Goal: Task Accomplishment & Management: Manage account settings

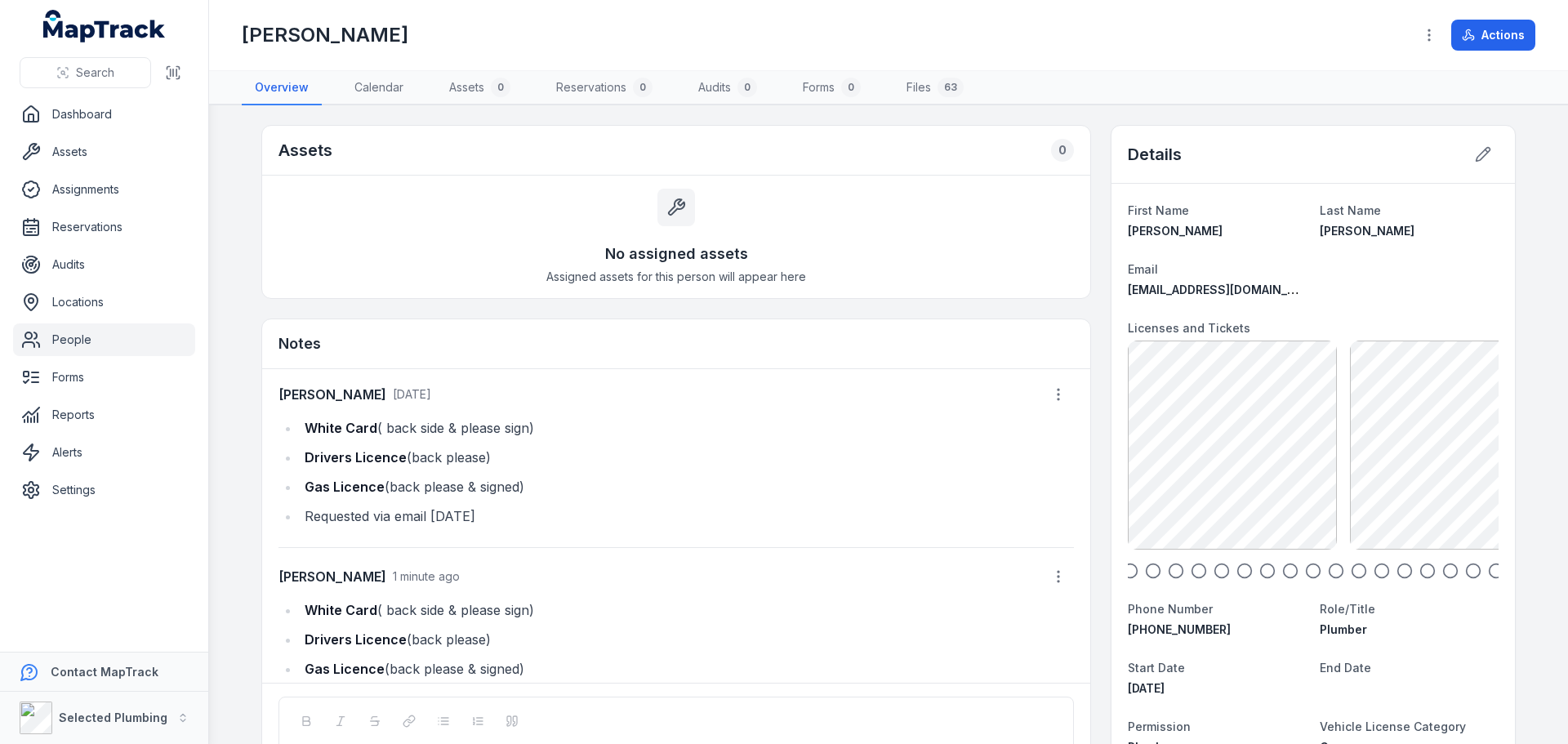
scroll to position [44, 0]
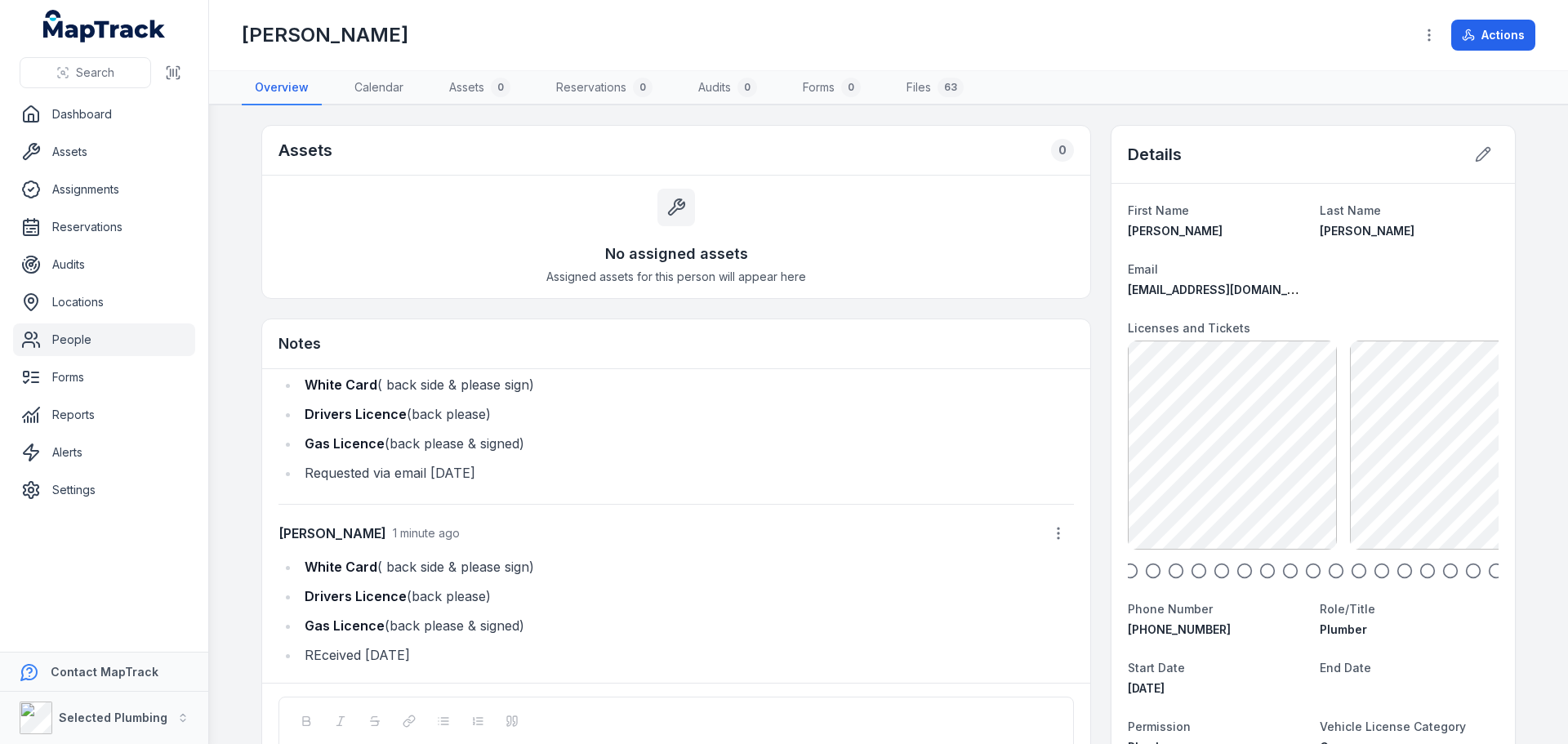
click at [1124, 571] on icon "button" at bounding box center [1130, 571] width 16 height 16
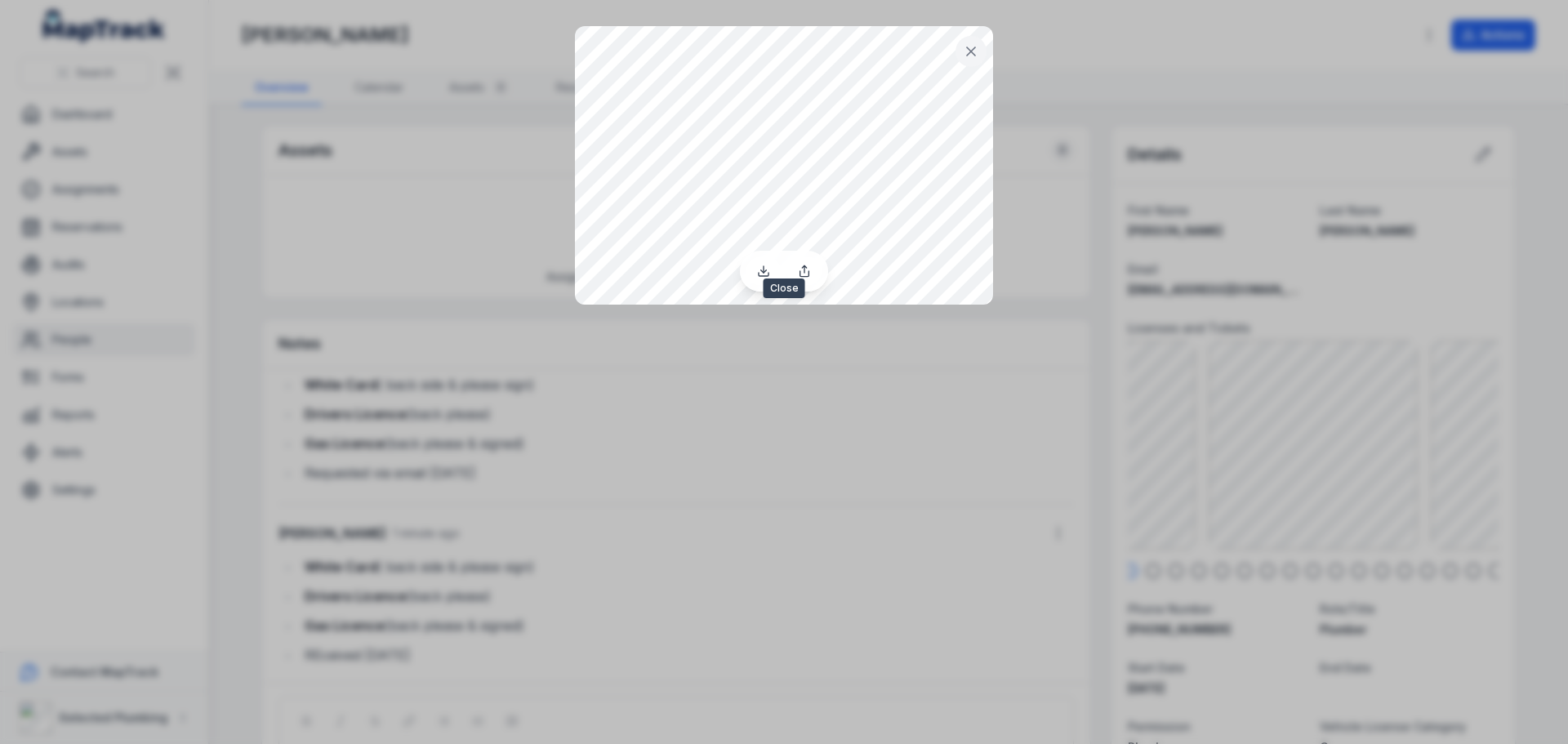
click at [977, 50] on icon at bounding box center [970, 52] width 16 height 16
click at [970, 53] on icon at bounding box center [971, 52] width 8 height 8
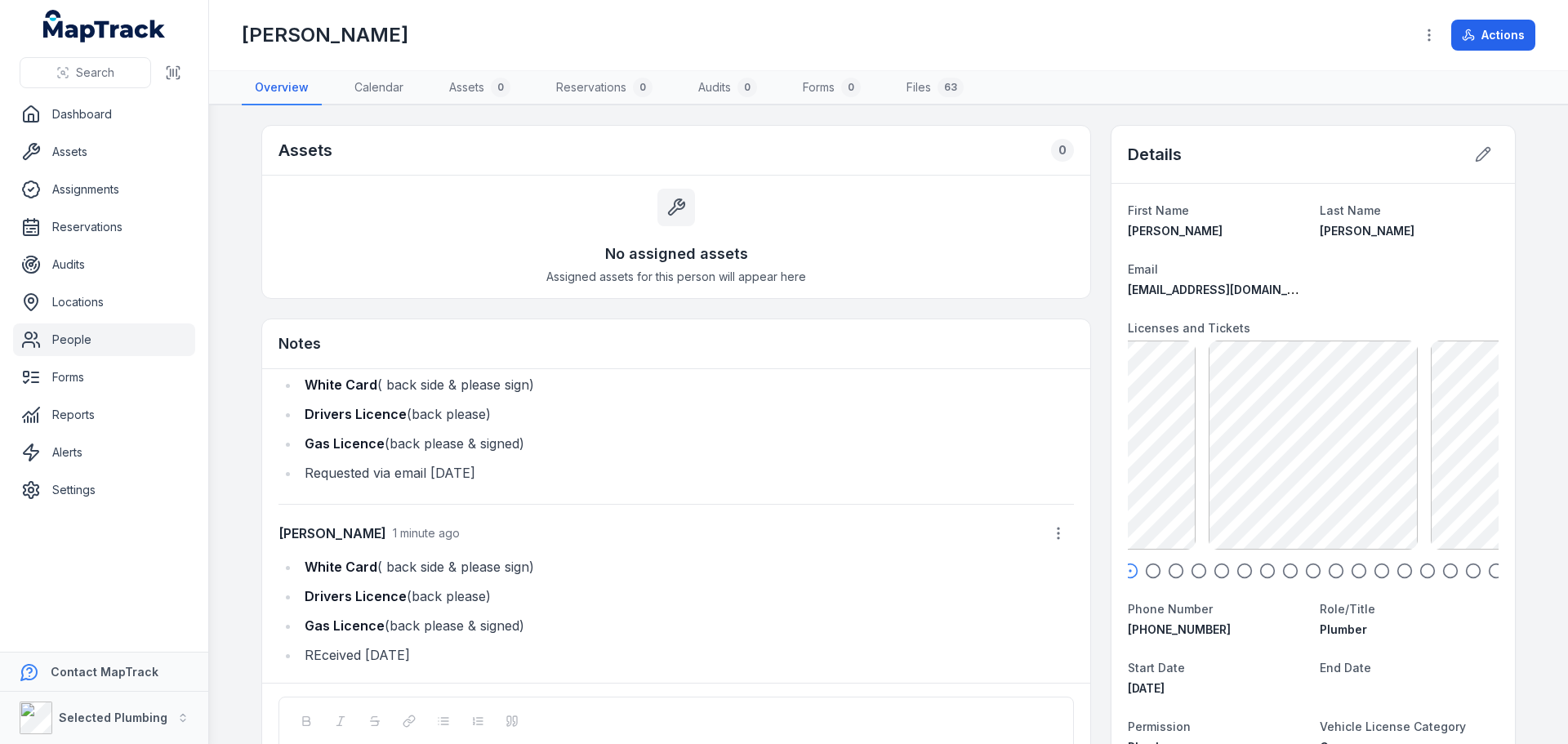
click at [1147, 572] on icon "button" at bounding box center [1153, 571] width 16 height 16
click at [1169, 572] on icon "button" at bounding box center [1176, 571] width 16 height 16
click at [1145, 569] on icon "button" at bounding box center [1153, 571] width 16 height 16
drag, startPoint x: 72, startPoint y: 338, endPoint x: 133, endPoint y: 303, distance: 70.3
click at [72, 338] on link "People" at bounding box center [103, 340] width 182 height 33
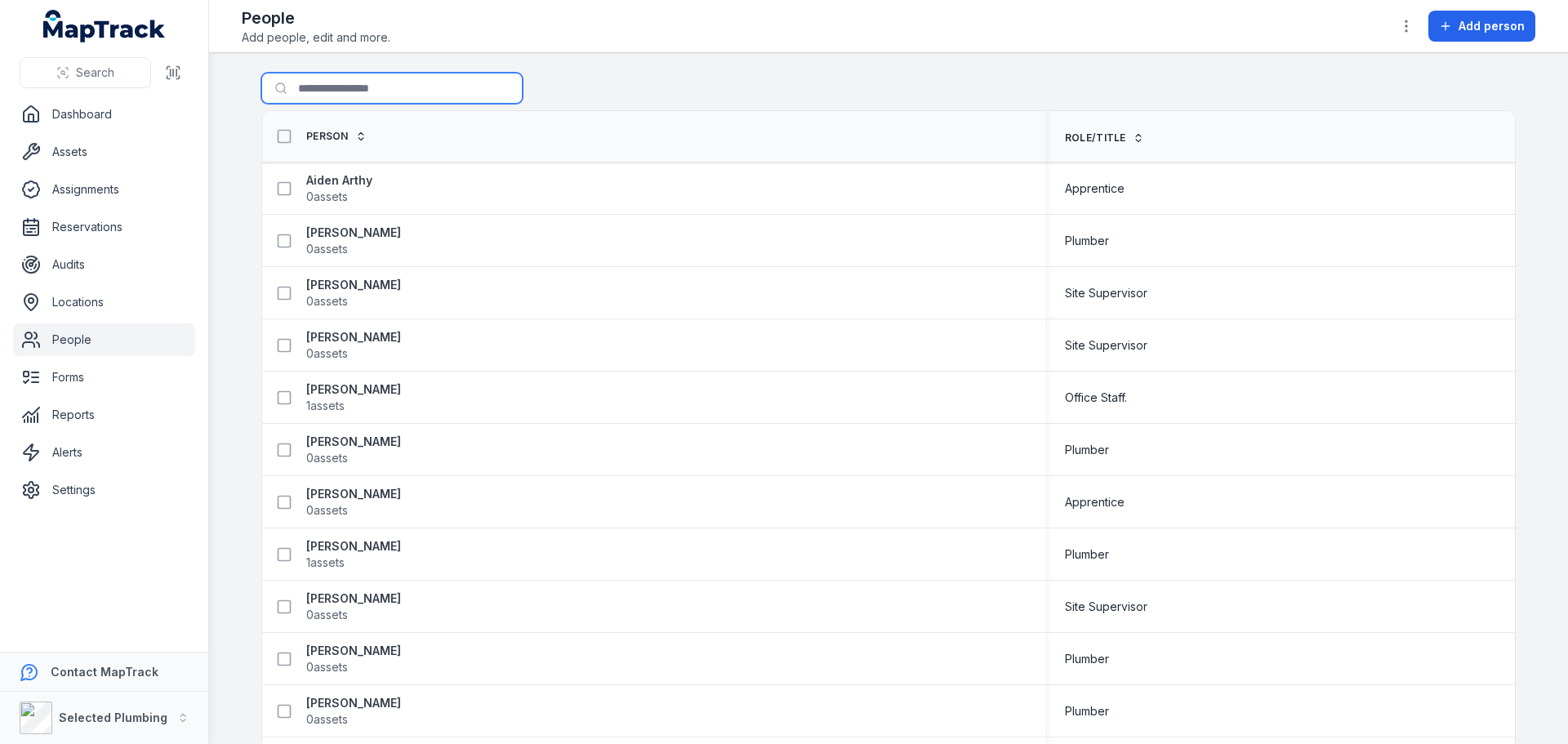
click at [317, 98] on input "Search for people" at bounding box center [391, 87] width 261 height 31
type input "****"
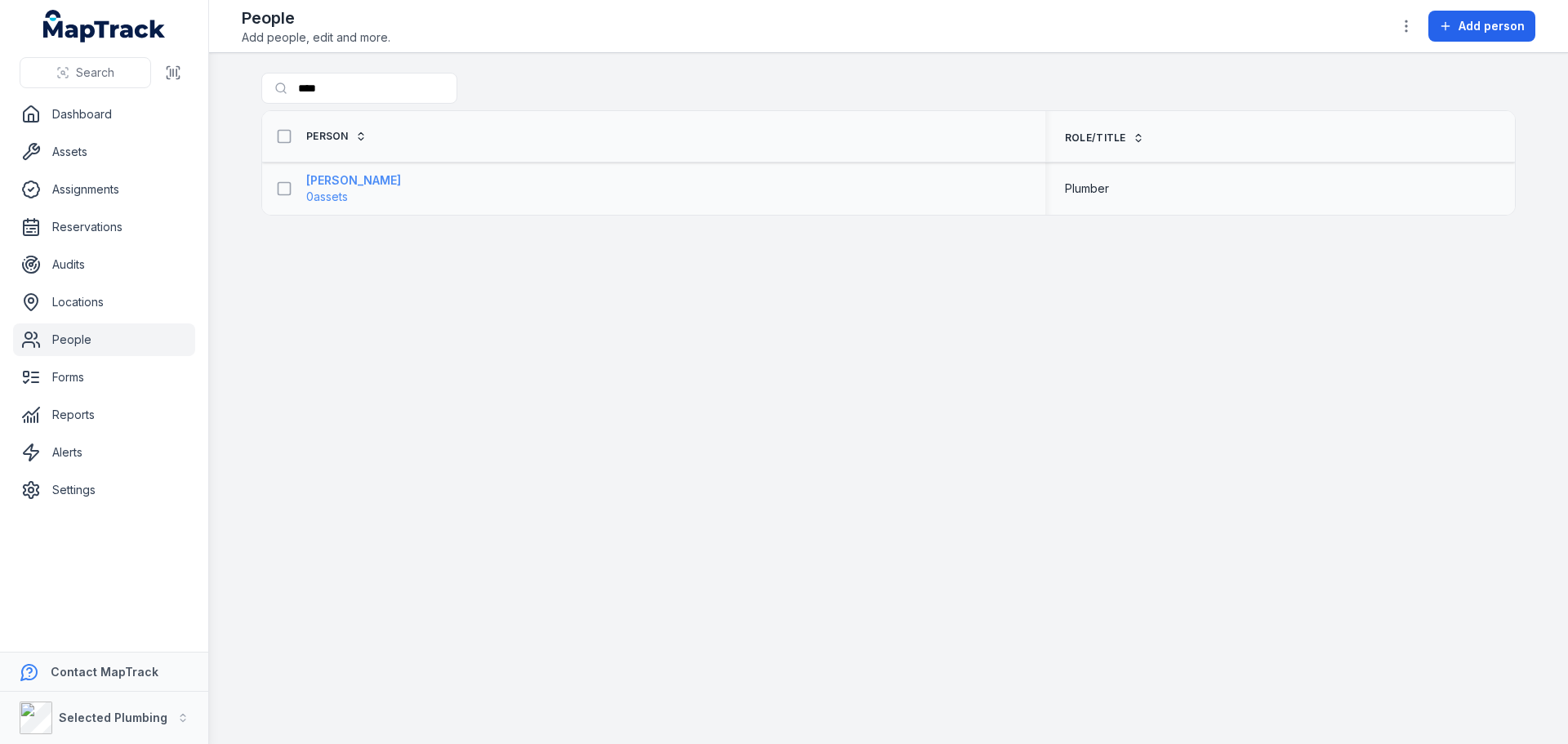
click at [338, 175] on strong "[PERSON_NAME]" at bounding box center [353, 180] width 94 height 16
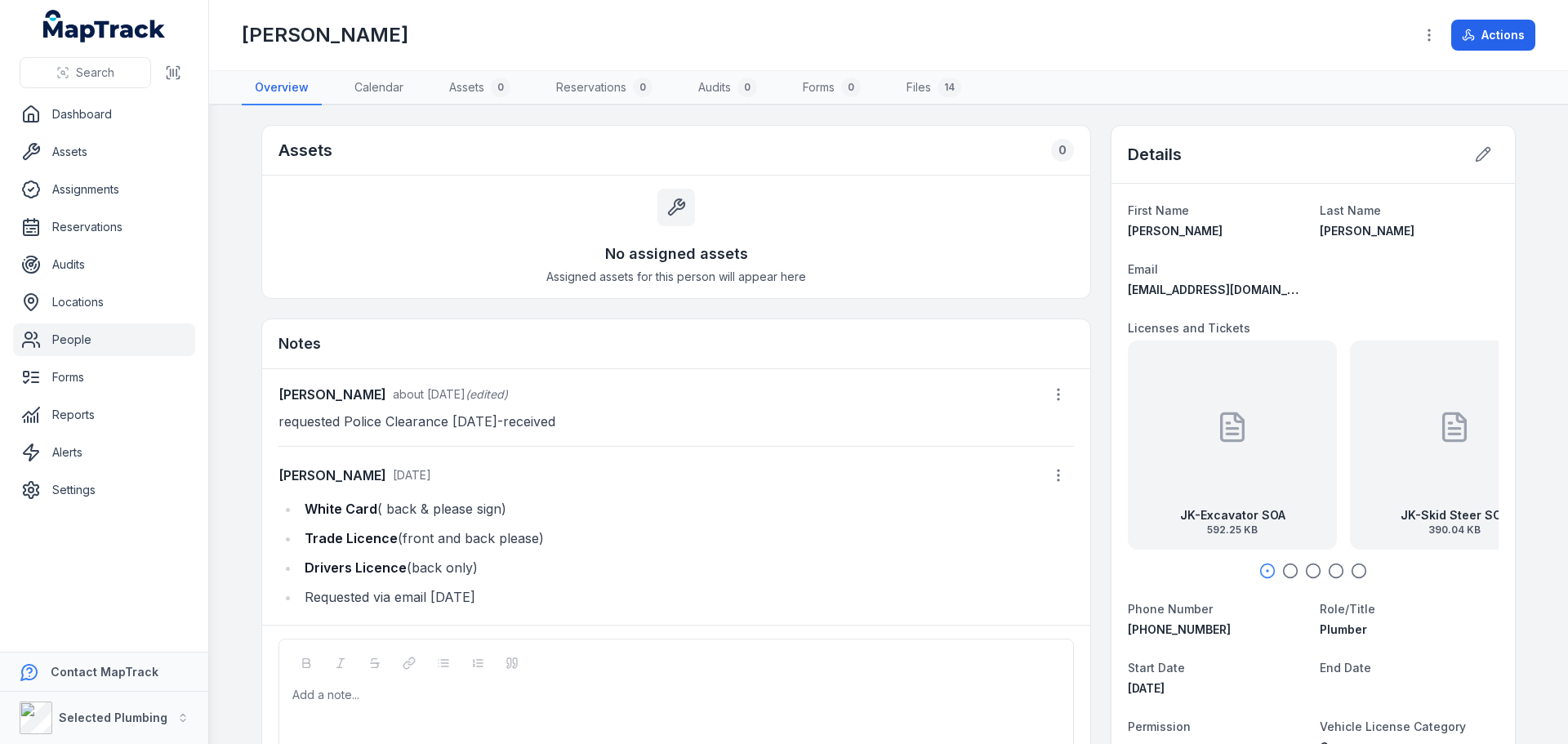
drag, startPoint x: 300, startPoint y: 504, endPoint x: 600, endPoint y: 504, distance: 300.0
click at [600, 504] on li "White Card ( back & please sign)" at bounding box center [686, 509] width 774 height 23
copy li "White Card ( back & please sign)"
click at [312, 696] on div at bounding box center [676, 695] width 767 height 16
paste div
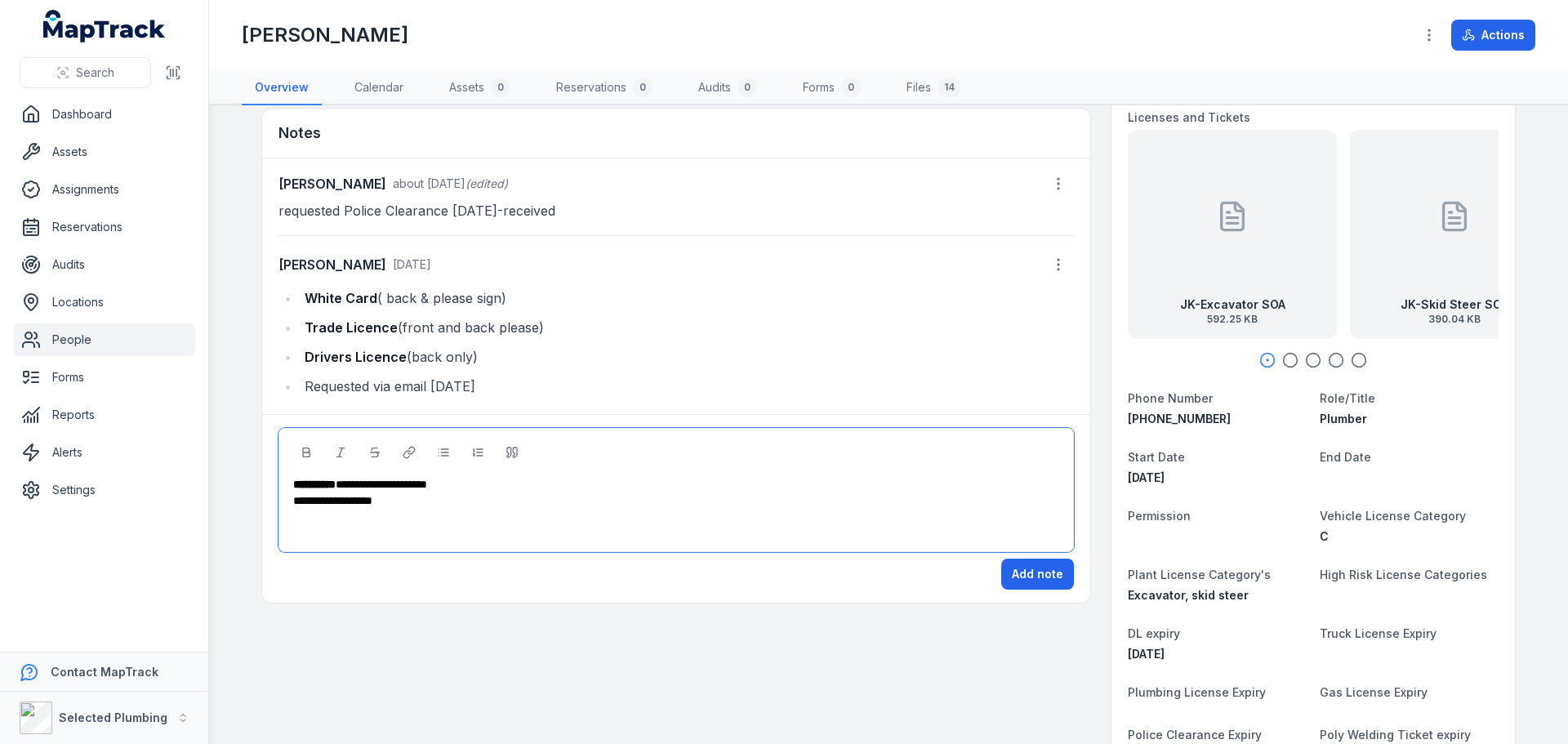
scroll to position [408, 0]
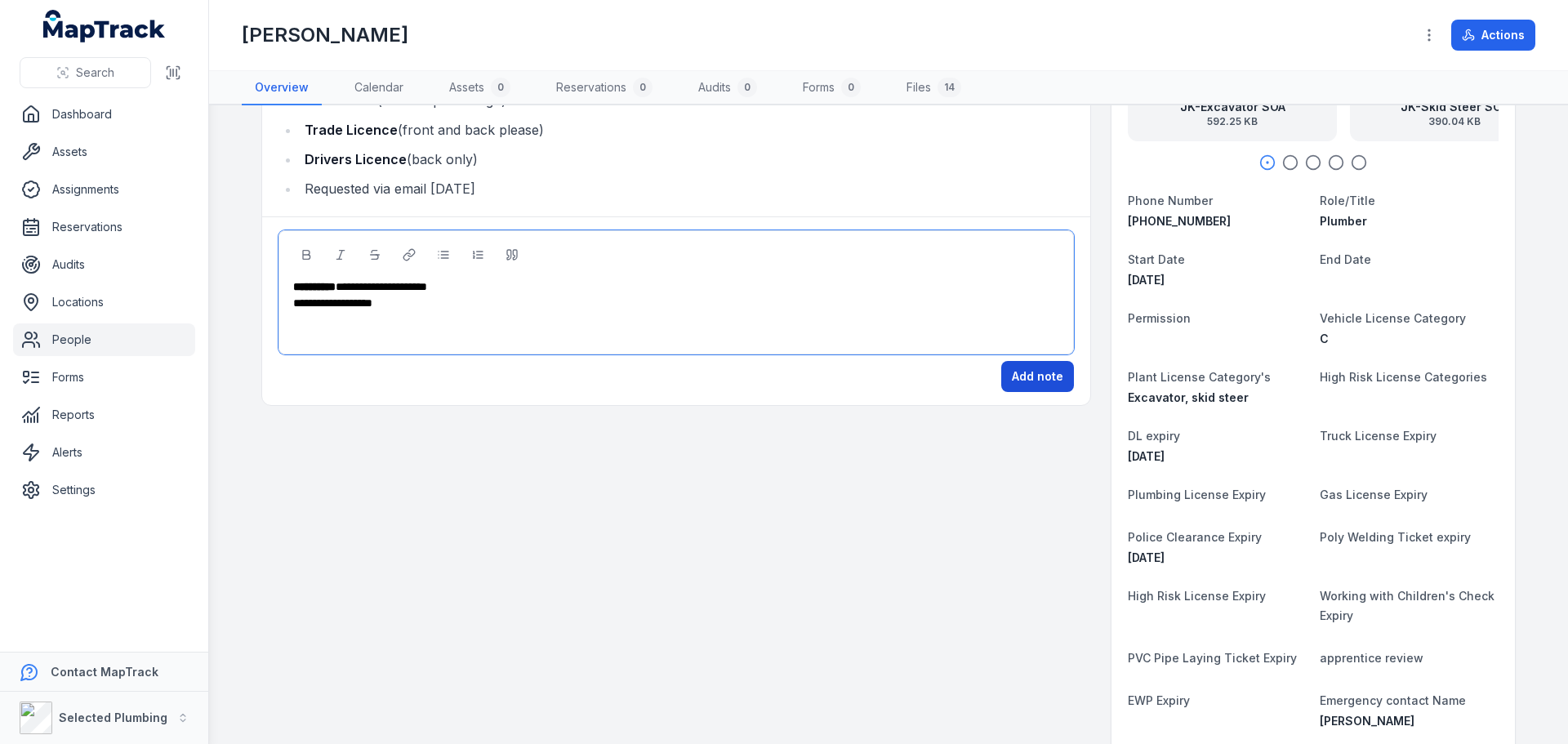
click at [1029, 370] on button "Add note" at bounding box center [1037, 375] width 72 height 31
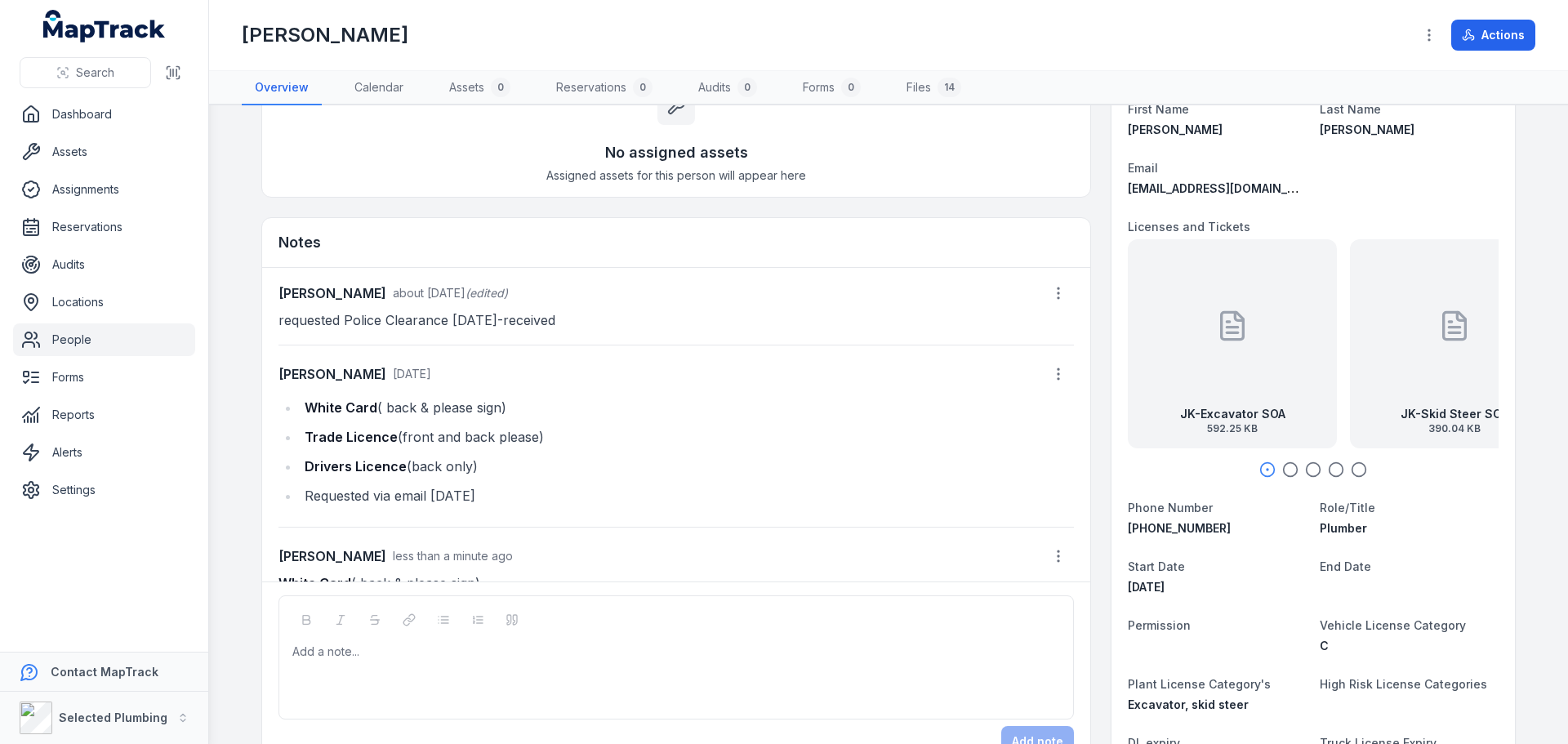
scroll to position [46, 0]
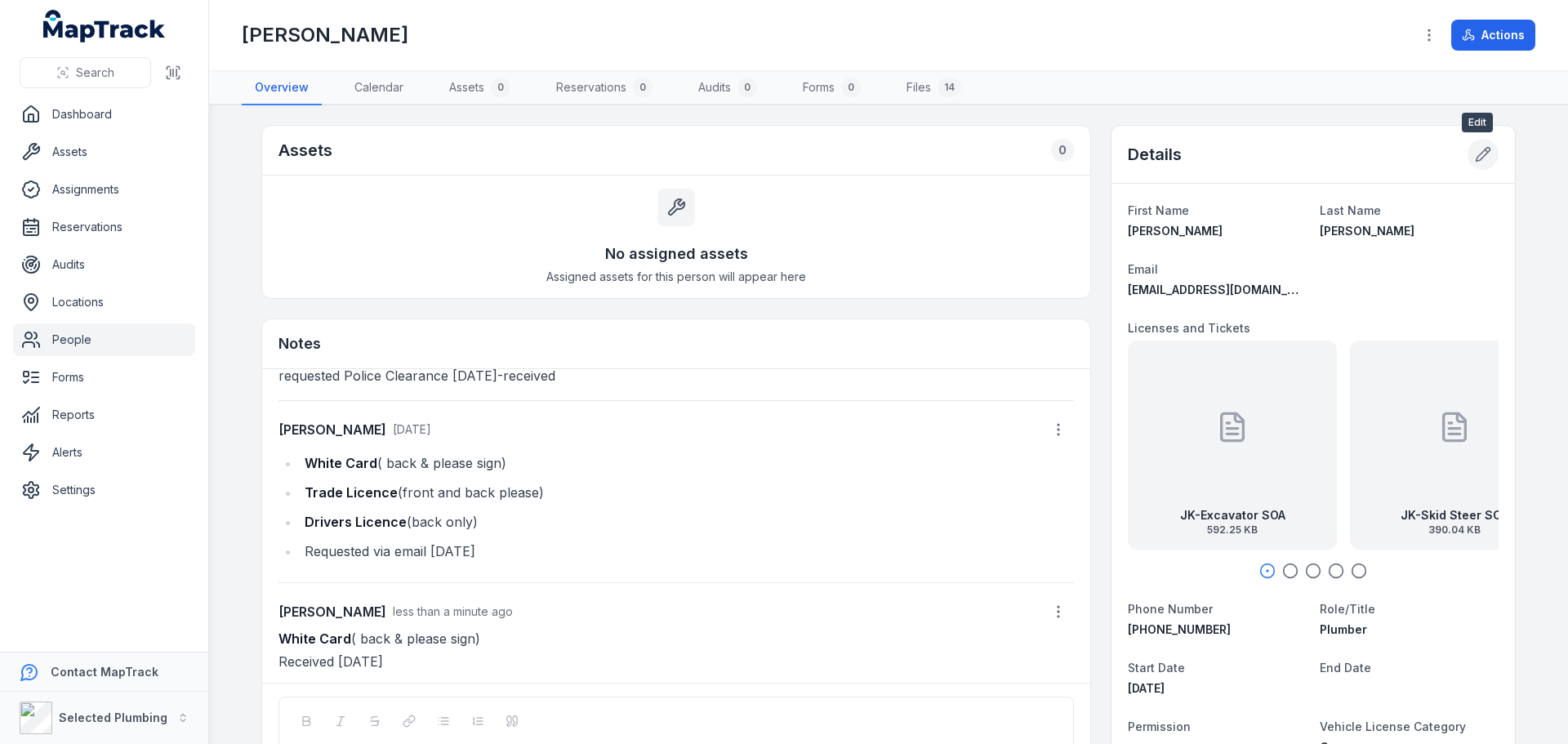
click at [1484, 154] on icon at bounding box center [1483, 154] width 16 height 16
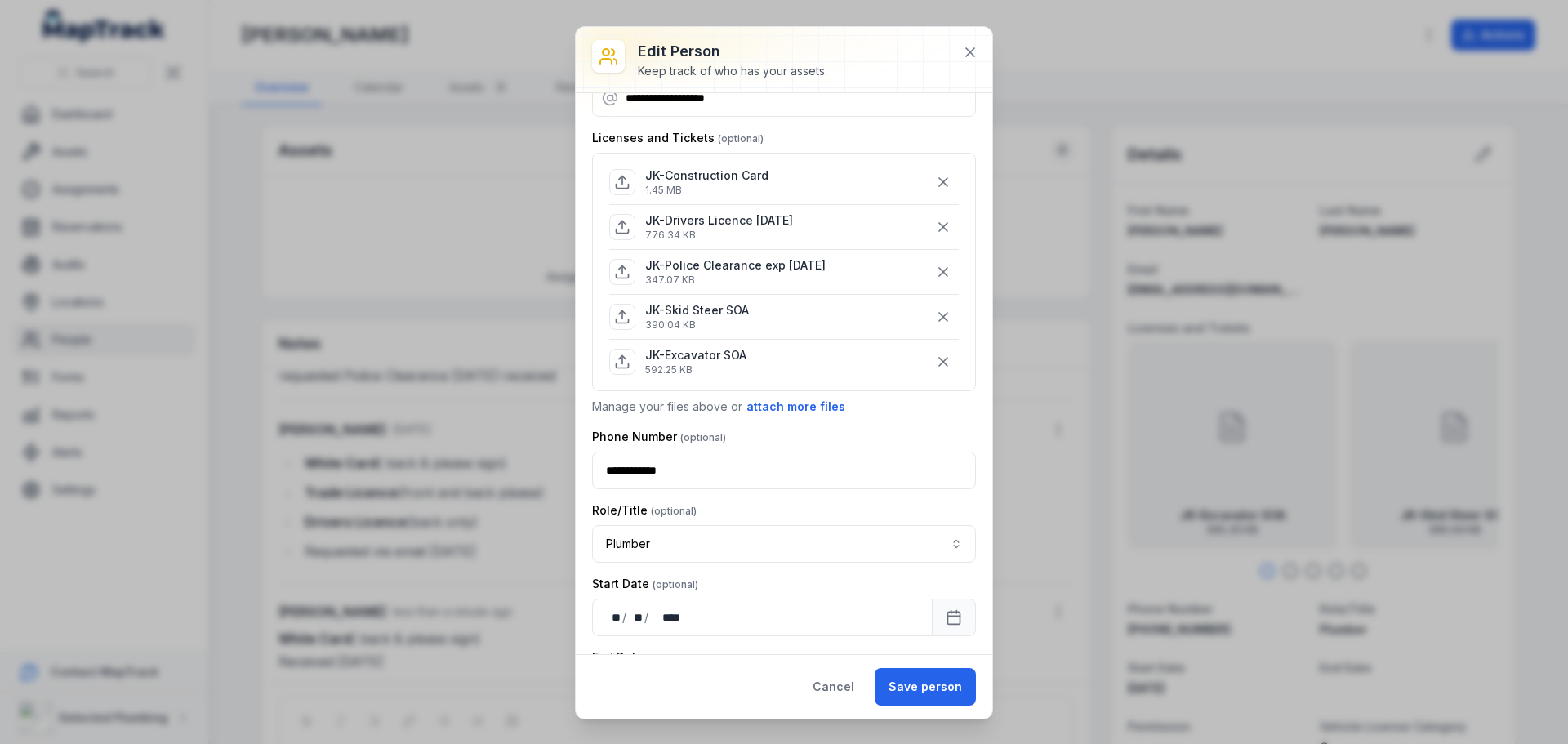
scroll to position [245, 0]
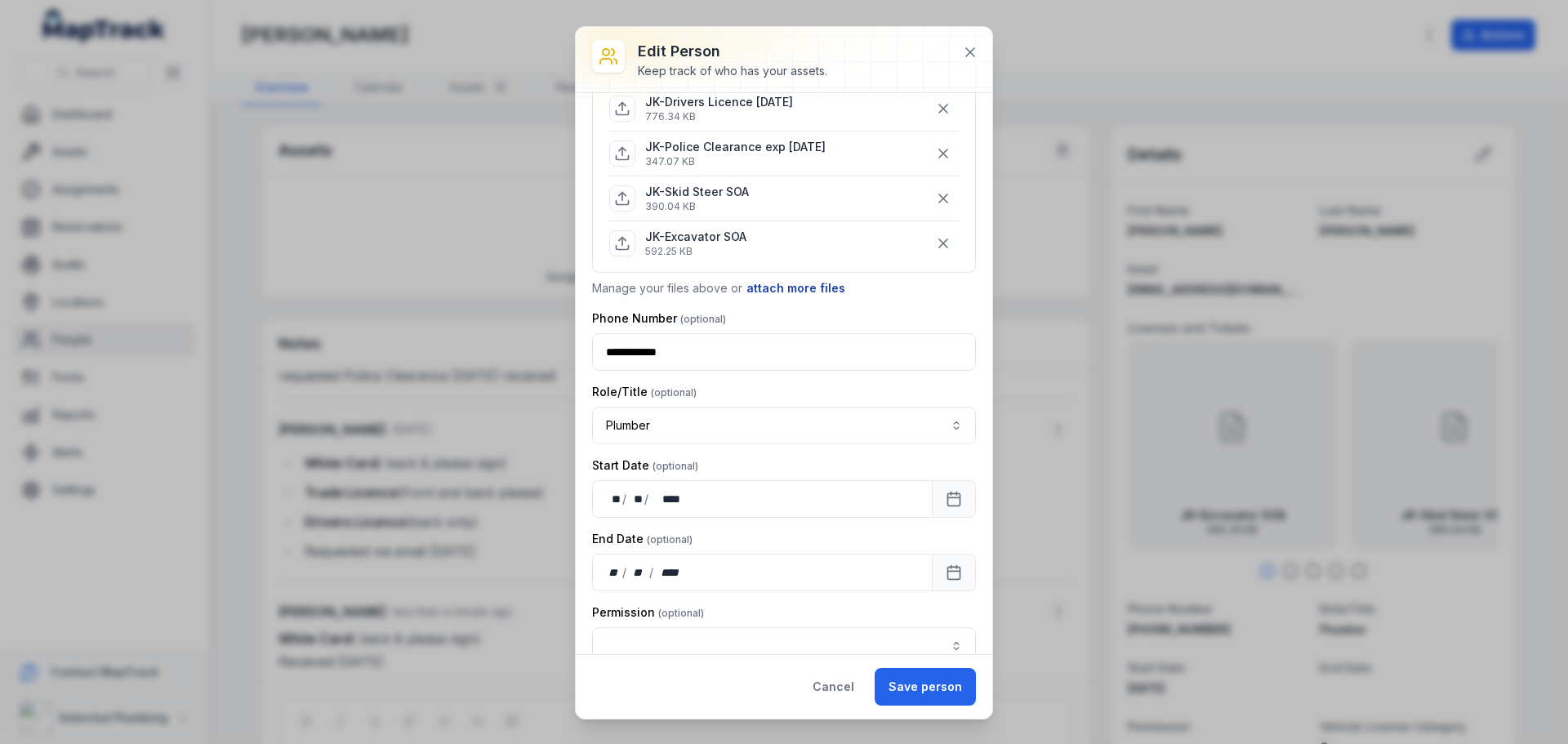
click at [781, 287] on button "attach more files" at bounding box center [795, 288] width 100 height 18
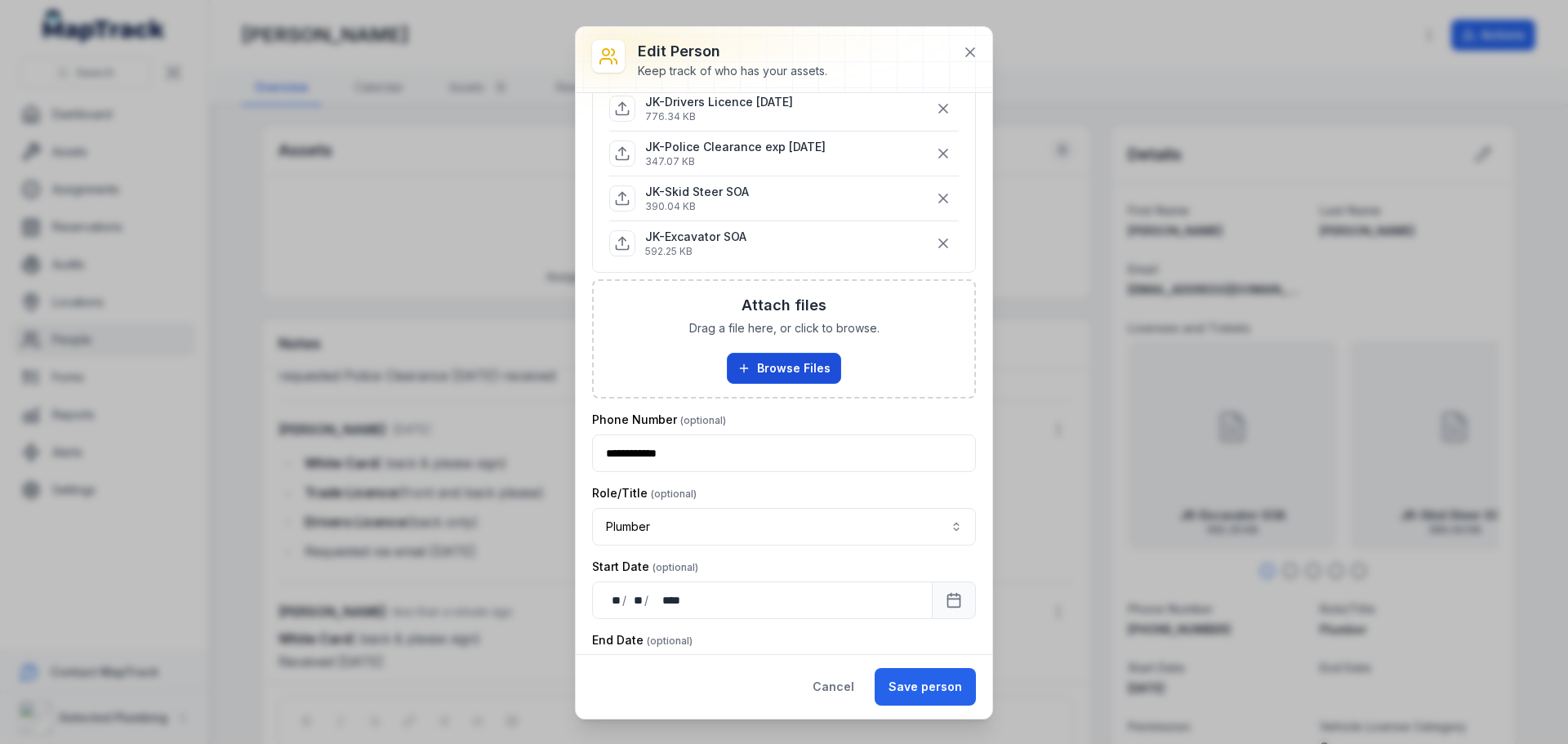
click at [772, 368] on button "Browse Files" at bounding box center [784, 368] width 114 height 31
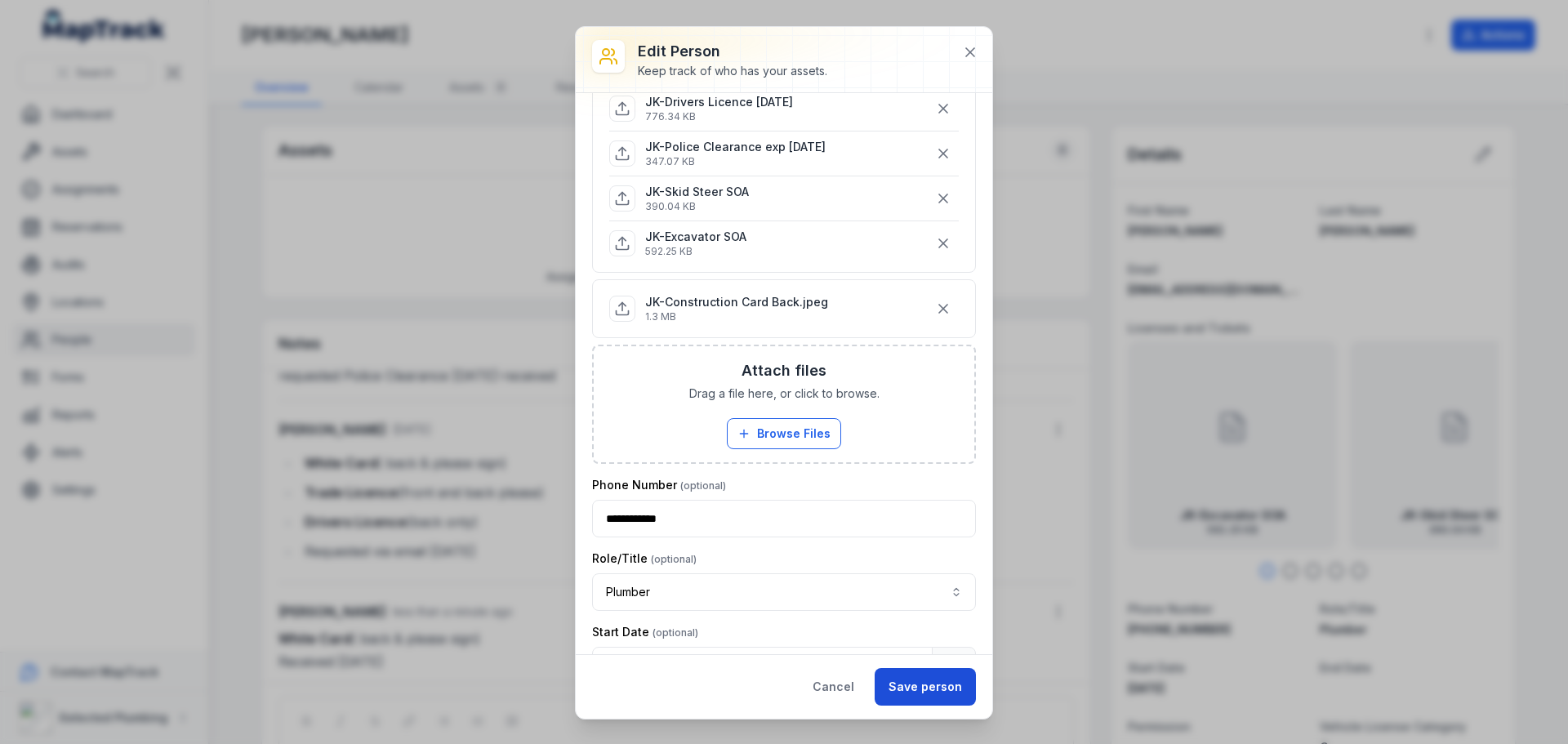
click at [928, 682] on button "Save person" at bounding box center [926, 687] width 101 height 38
